Goal: Transaction & Acquisition: Purchase product/service

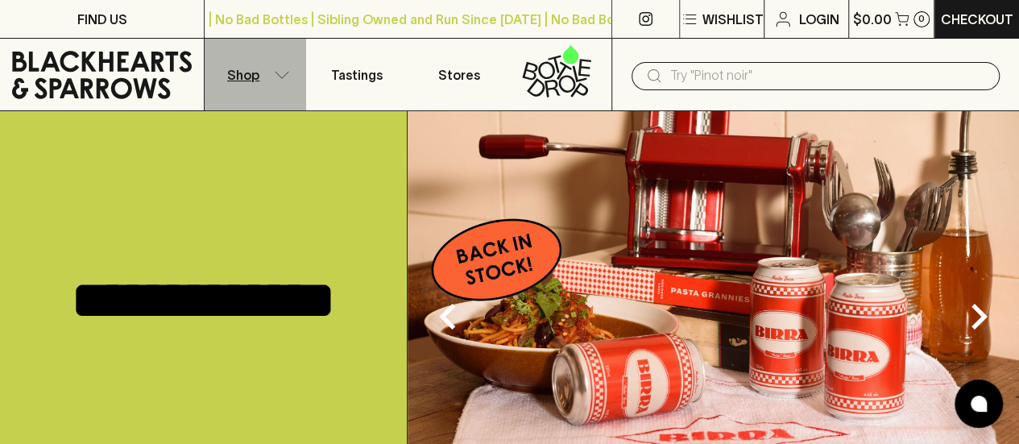
click at [279, 79] on button "Shop" at bounding box center [255, 75] width 101 height 72
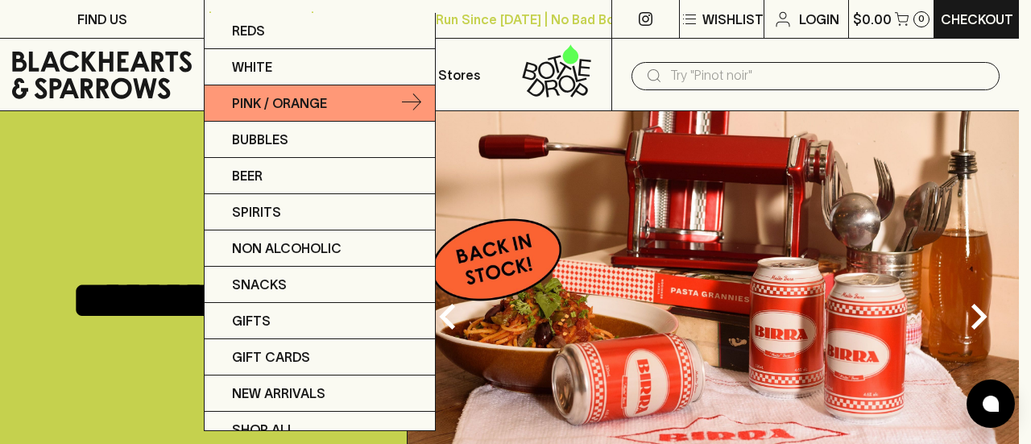
click at [275, 100] on p "Pink / Orange" at bounding box center [279, 102] width 95 height 19
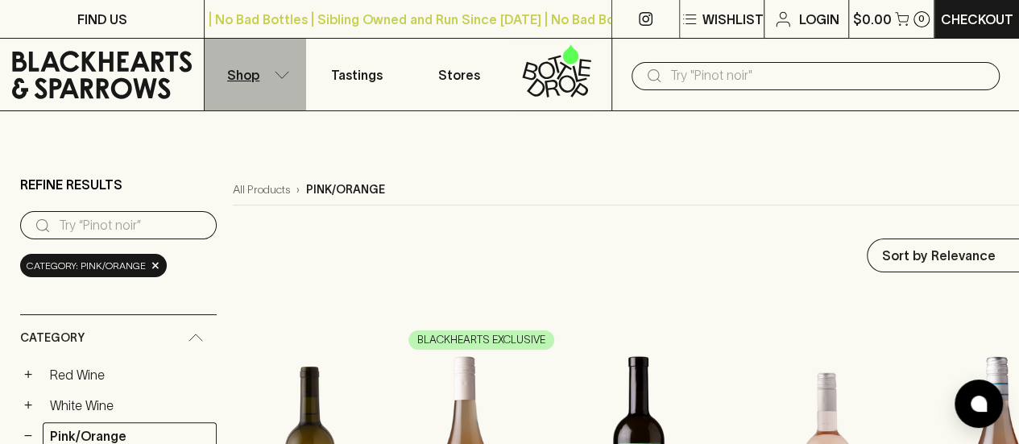
click at [277, 83] on button "Shop" at bounding box center [255, 75] width 101 height 72
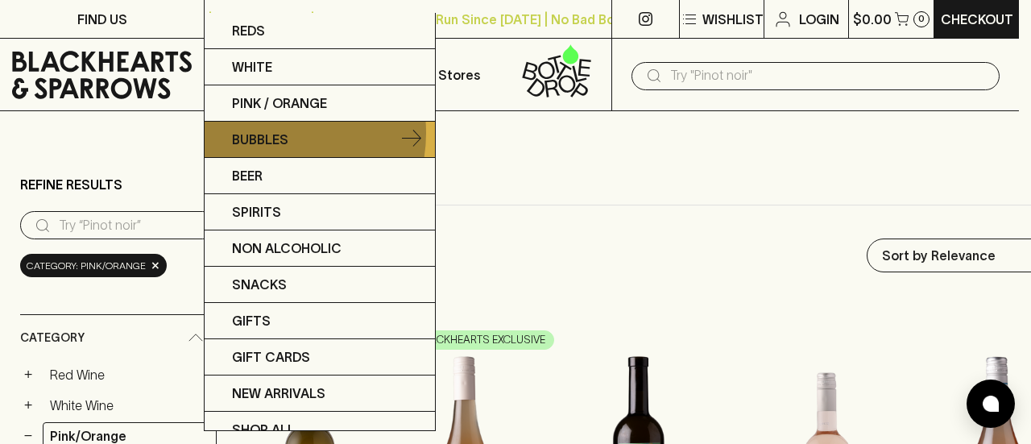
click at [273, 132] on p "Bubbles" at bounding box center [260, 139] width 56 height 19
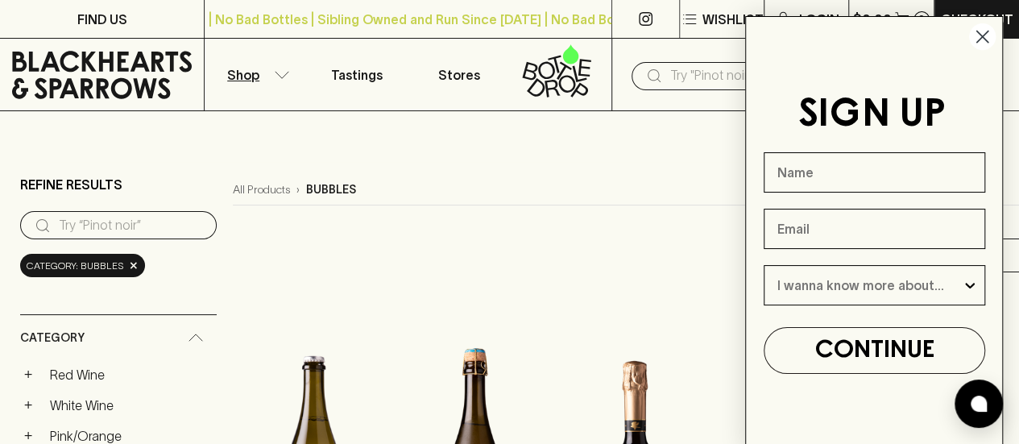
click at [981, 43] on circle "Close dialog" at bounding box center [982, 36] width 27 height 27
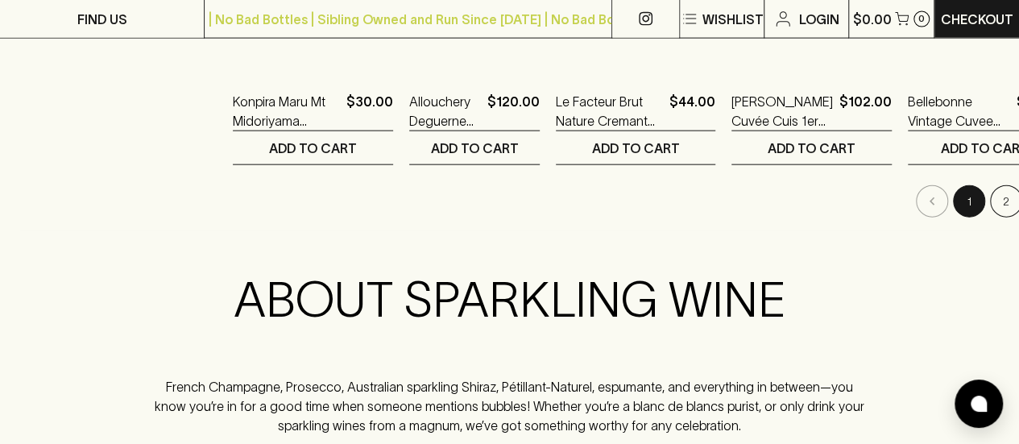
scroll to position [1856, 0]
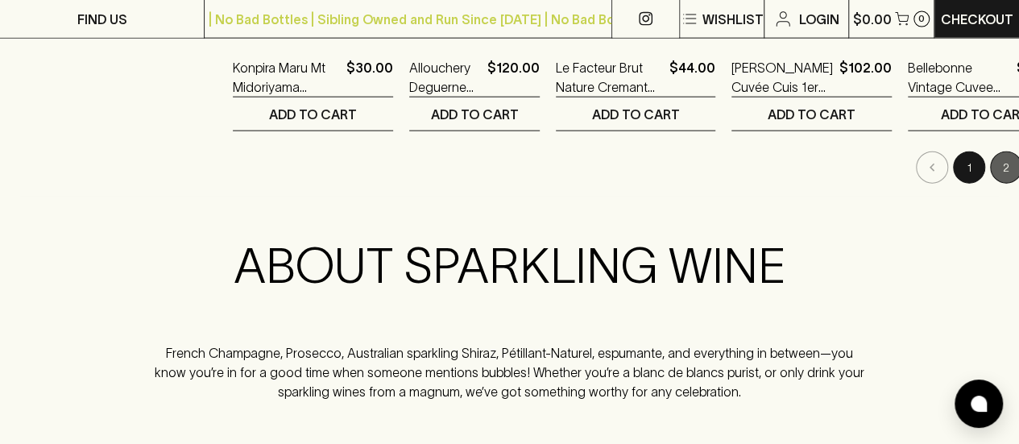
click at [990, 165] on button "2" at bounding box center [1006, 167] width 32 height 32
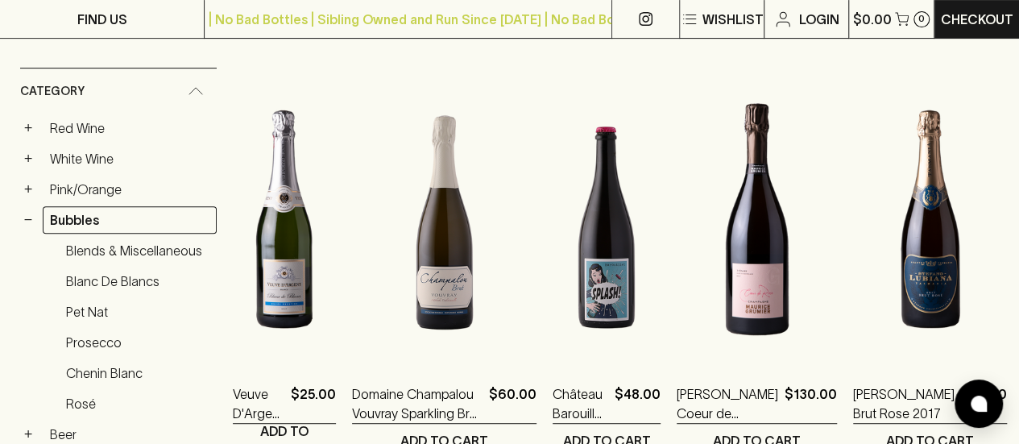
scroll to position [316, 0]
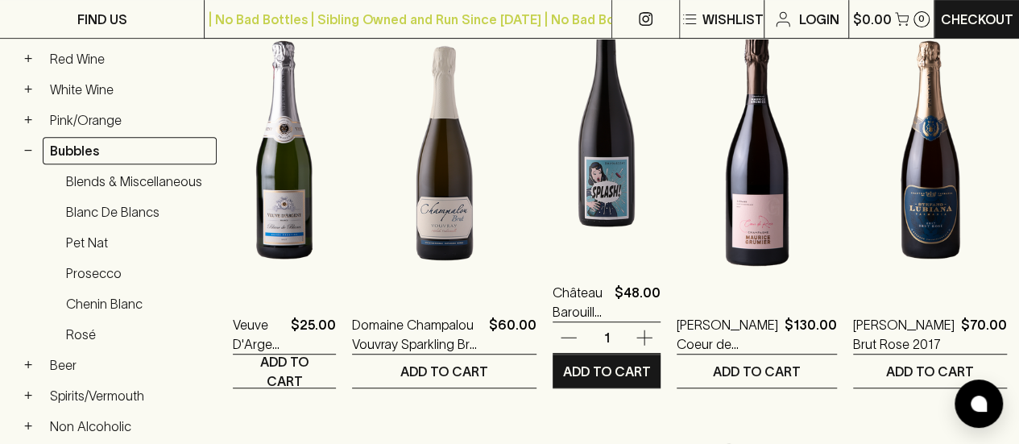
click at [623, 222] on img at bounding box center [607, 118] width 108 height 282
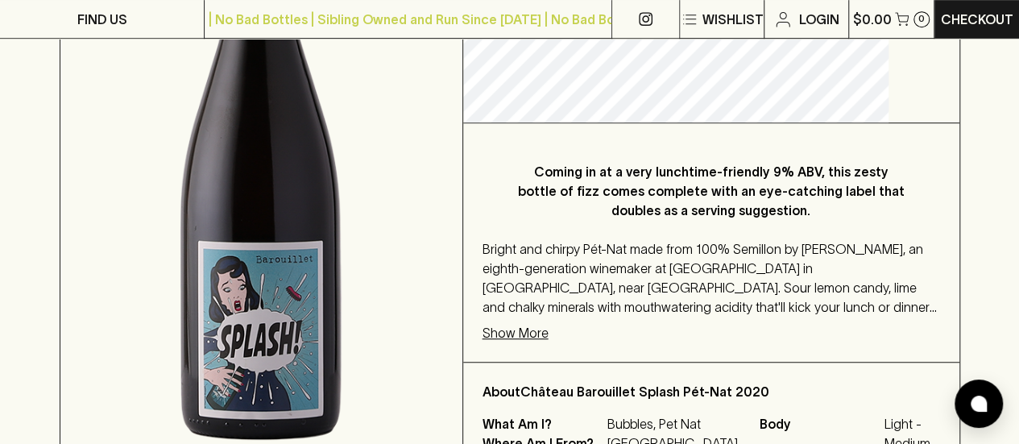
scroll to position [445, 0]
